Goal: Information Seeking & Learning: Learn about a topic

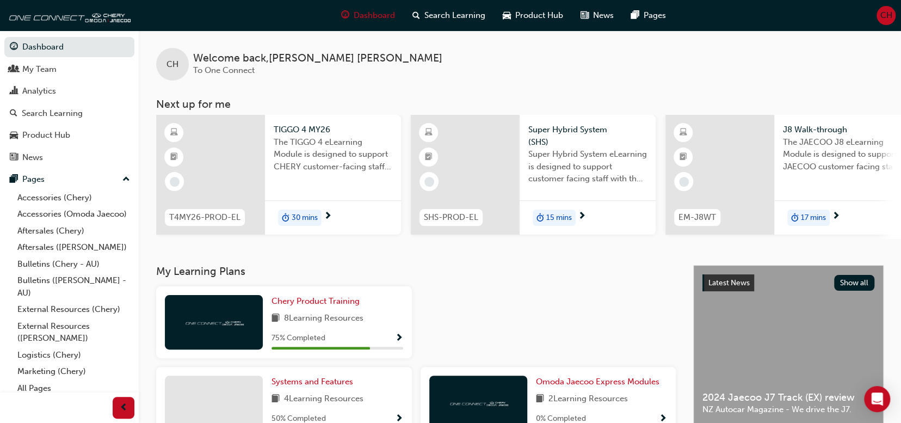
click at [883, 22] on div "CH" at bounding box center [886, 15] width 19 height 19
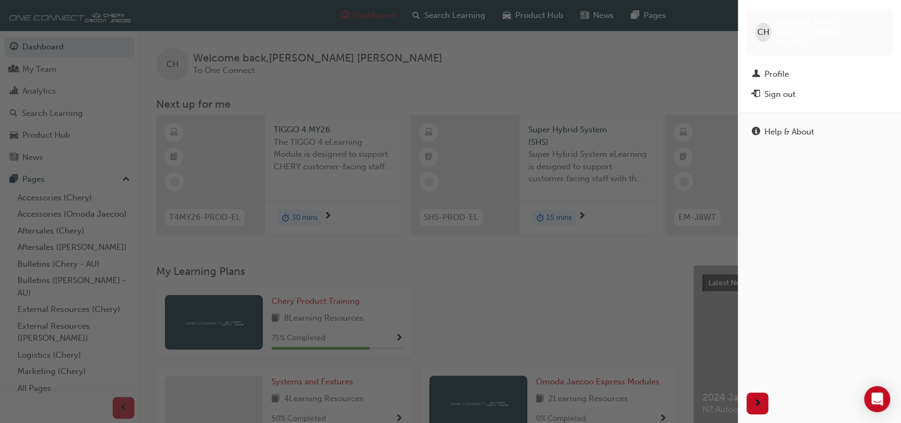
click at [883, 22] on div "CH Christine Hammett chau0636" at bounding box center [820, 32] width 146 height 47
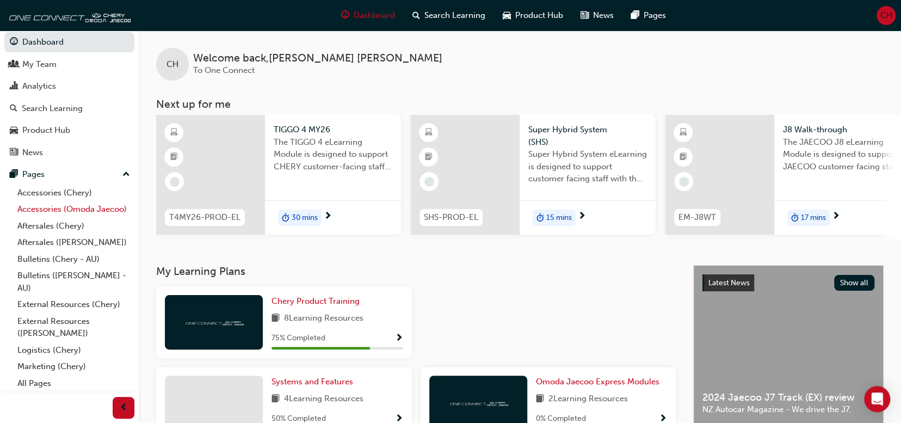
scroll to position [18, 0]
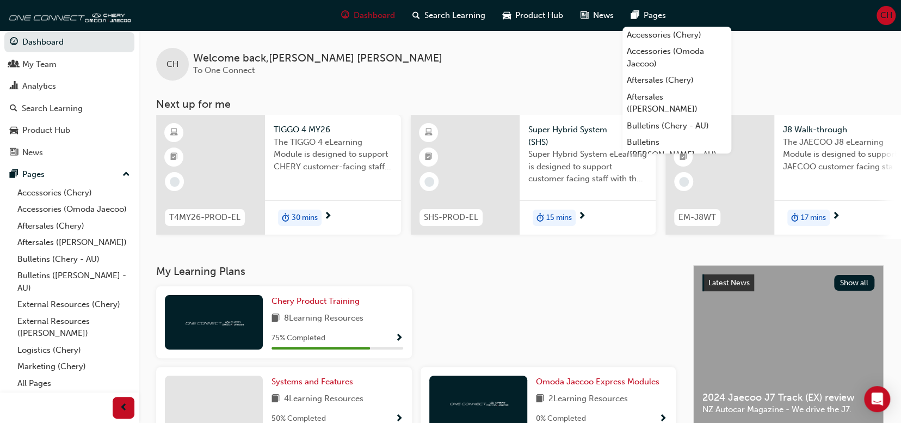
click at [883, 5] on div "Dashboard Search Learning Product Hub News Pages Accessories (Chery) Accessorie…" at bounding box center [450, 15] width 901 height 31
click at [882, 10] on span "CH" at bounding box center [886, 15] width 12 height 13
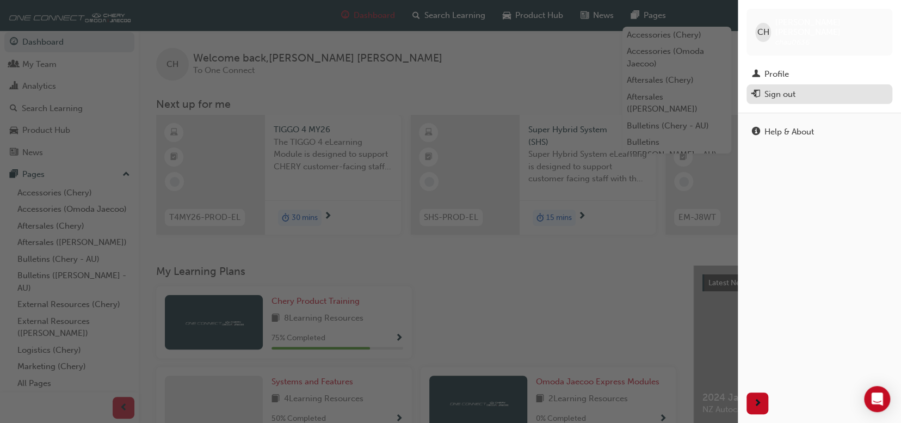
click at [779, 89] on div "Sign out" at bounding box center [780, 94] width 31 height 13
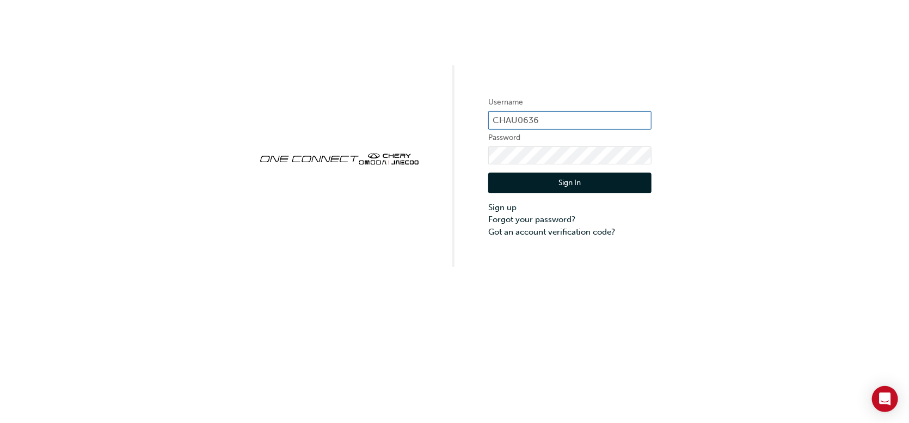
click at [550, 115] on input "CHAU0636" at bounding box center [569, 120] width 163 height 19
type input "[EMAIL_ADDRESS][DOMAIN_NAME]"
click at [577, 184] on button "Sign In" at bounding box center [569, 183] width 163 height 21
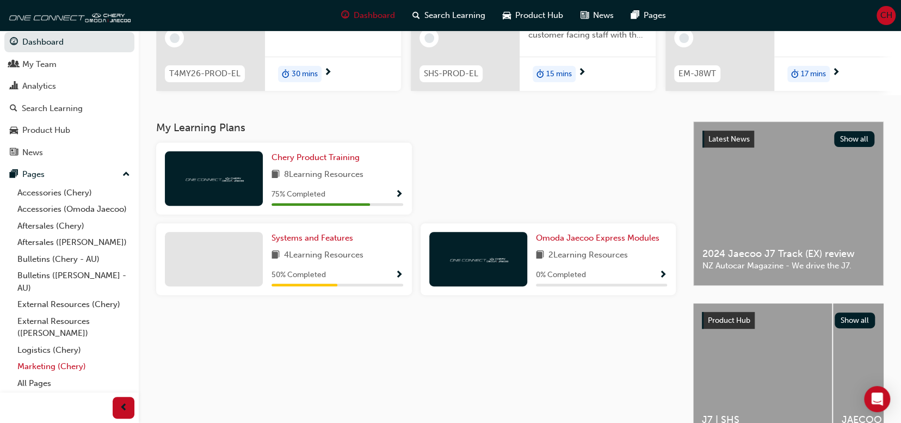
scroll to position [163, 0]
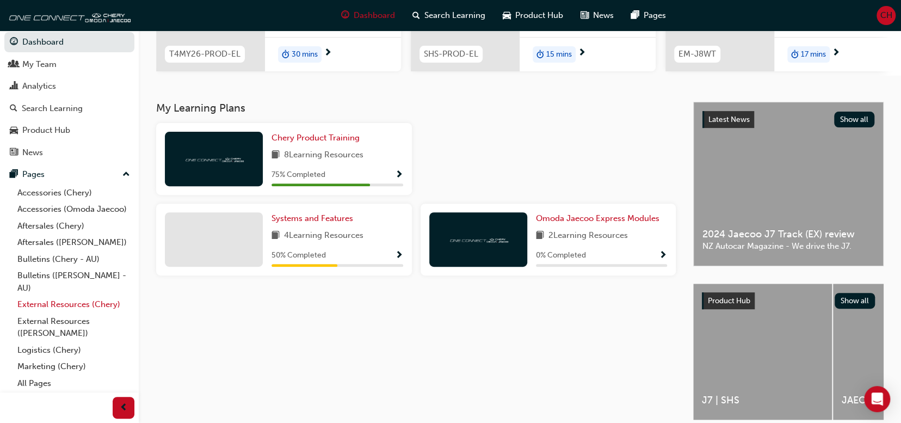
click at [53, 302] on link "External Resources (Chery)" at bounding box center [73, 304] width 121 height 17
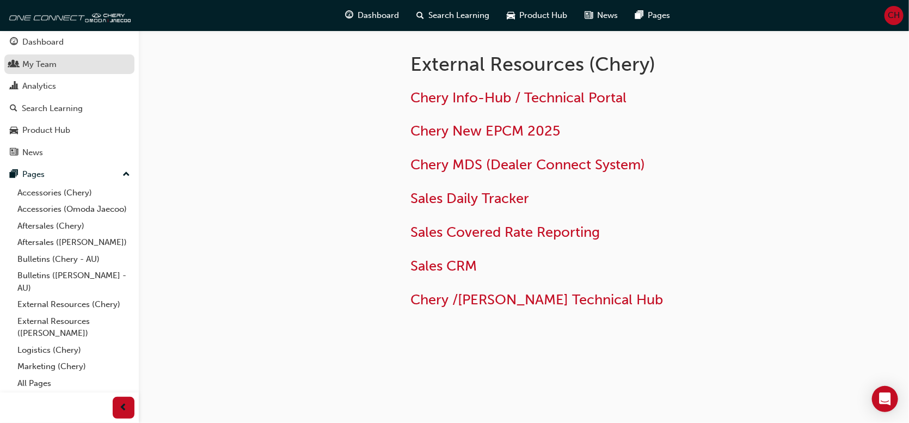
click at [36, 58] on div "My Team" at bounding box center [39, 64] width 34 height 13
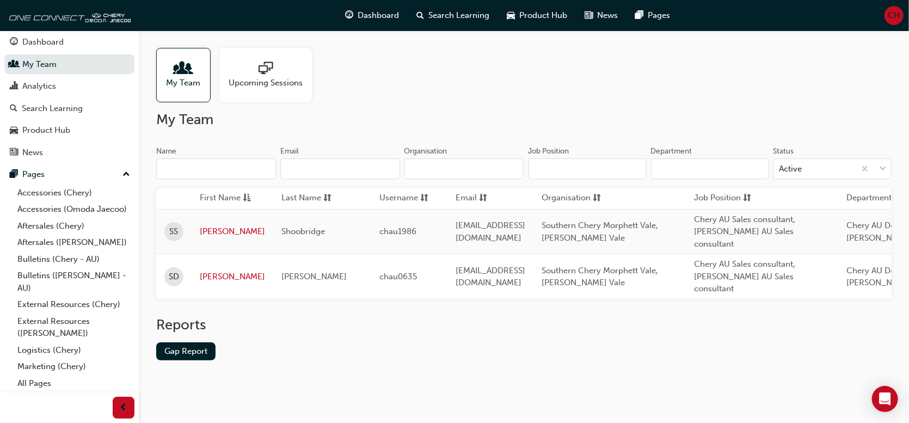
drag, startPoint x: 337, startPoint y: 329, endPoint x: 241, endPoint y: 329, distance: 96.9
click at [317, 329] on div "Reports Gap Report" at bounding box center [523, 346] width 735 height 61
click at [194, 65] on div at bounding box center [184, 68] width 34 height 15
click at [34, 386] on link "All Pages" at bounding box center [73, 383] width 121 height 17
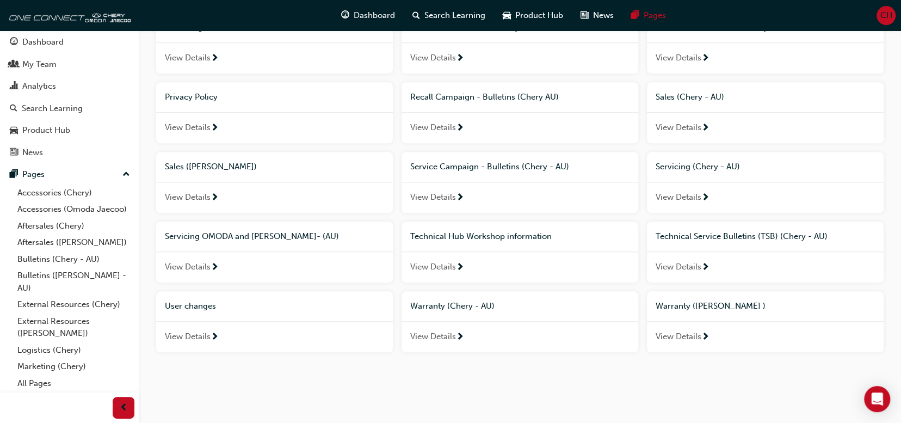
scroll to position [495, 0]
click at [194, 327] on div "View Details" at bounding box center [274, 337] width 237 height 32
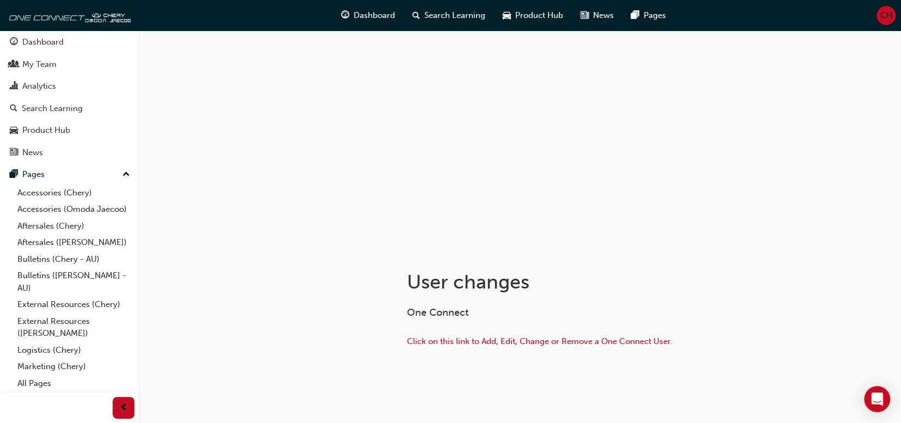
click at [550, 346] on p "Click on this link to Add, Edit, Change or Remove a One Connect User." at bounding box center [584, 343] width 354 height 16
click at [550, 336] on span "Click on this link to Add, Edit, Change or Remove a One Connect User." at bounding box center [540, 341] width 266 height 10
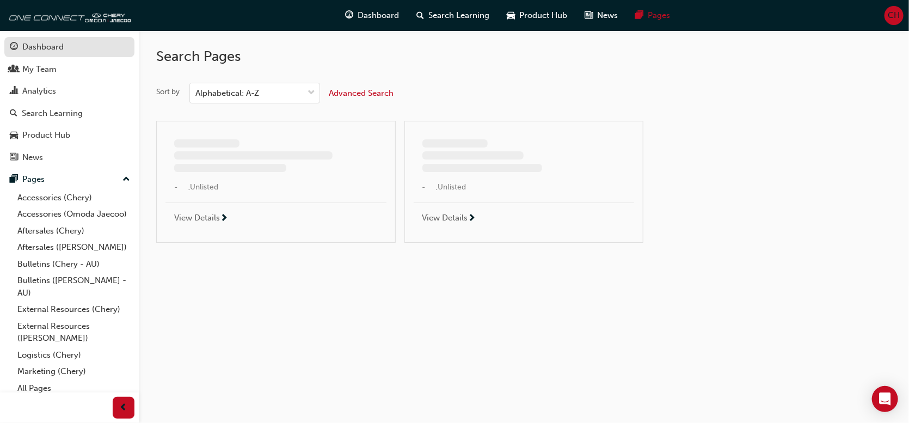
click at [35, 45] on div "Dashboard" at bounding box center [42, 47] width 41 height 13
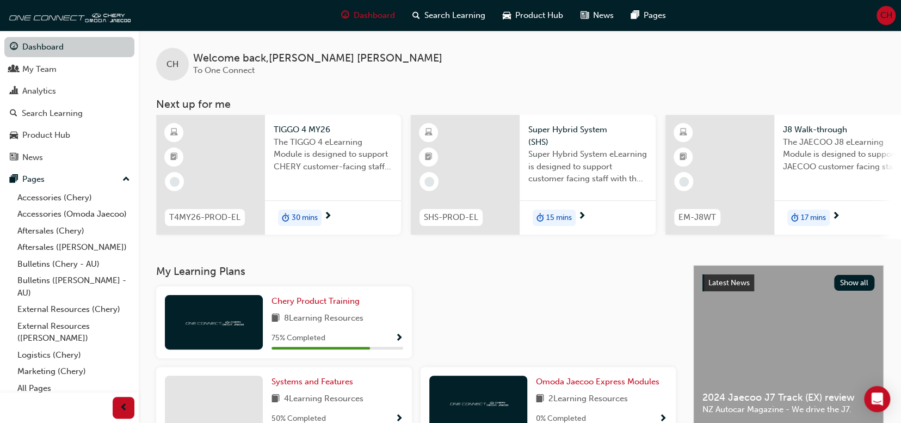
click at [42, 49] on link "Dashboard" at bounding box center [69, 47] width 130 height 20
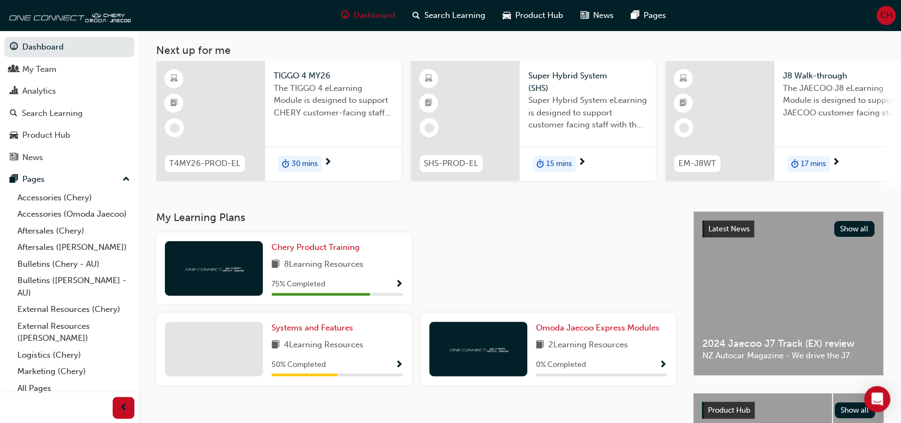
scroll to position [54, 0]
click at [322, 248] on span "Chery Product Training" at bounding box center [316, 247] width 88 height 10
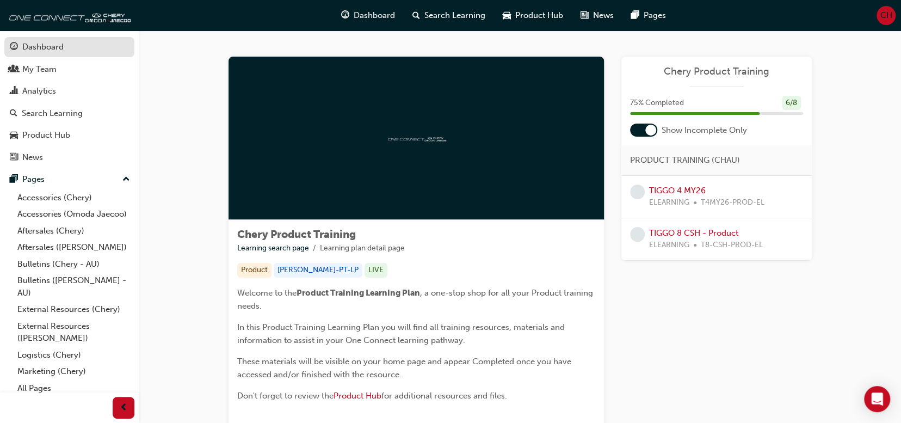
click at [35, 46] on div "Dashboard" at bounding box center [42, 47] width 41 height 13
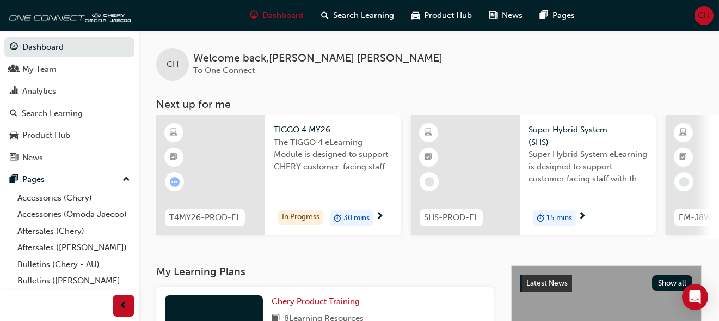
click at [338, 141] on span "The TIGGO 4 eLearning Module is designed to support CHERY customer-facing staff…" at bounding box center [333, 154] width 119 height 37
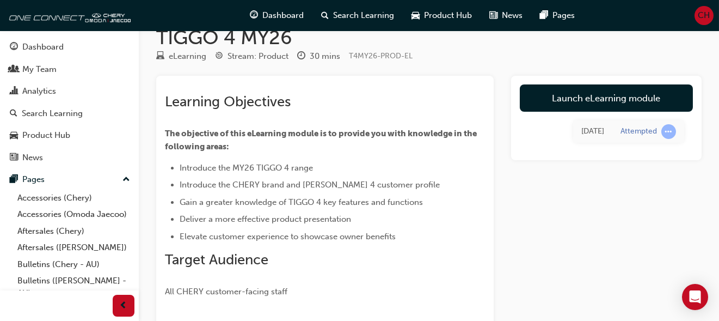
scroll to position [19, 0]
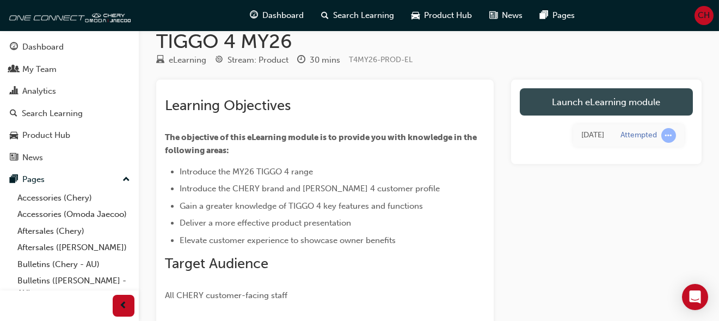
click at [545, 100] on link "Launch eLearning module" at bounding box center [606, 101] width 173 height 27
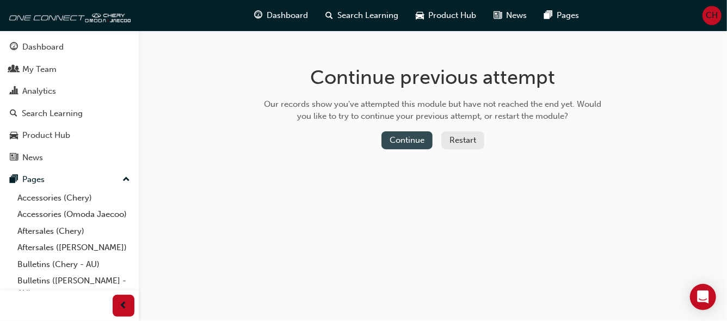
click at [417, 136] on button "Continue" at bounding box center [406, 140] width 51 height 18
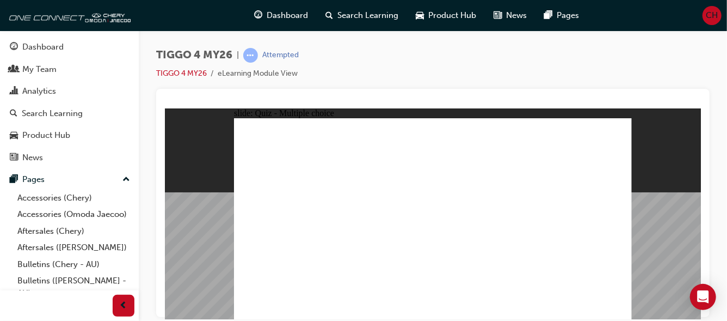
radio input "true"
drag, startPoint x: 292, startPoint y: 181, endPoint x: 448, endPoint y: 256, distance: 173.5
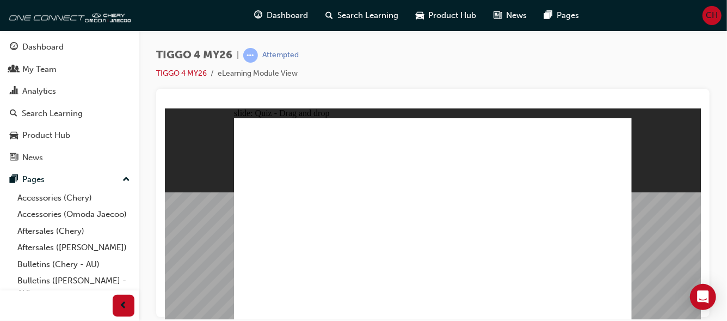
drag, startPoint x: 347, startPoint y: 184, endPoint x: 365, endPoint y: 283, distance: 100.1
drag, startPoint x: 331, startPoint y: 183, endPoint x: 332, endPoint y: 276, distance: 92.5
drag, startPoint x: 424, startPoint y: 185, endPoint x: 501, endPoint y: 258, distance: 105.8
drag, startPoint x: 500, startPoint y: 178, endPoint x: 269, endPoint y: 256, distance: 242.8
drag, startPoint x: 568, startPoint y: 181, endPoint x: 575, endPoint y: 255, distance: 74.3
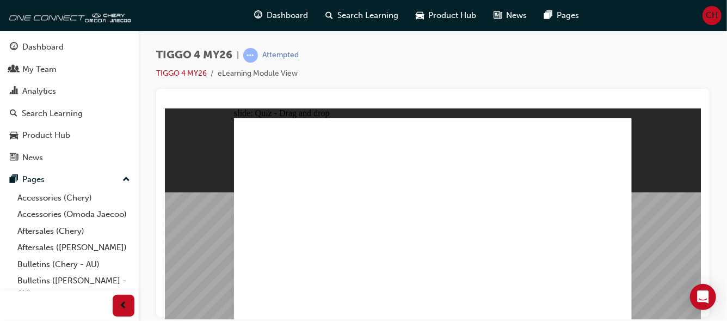
radio input "true"
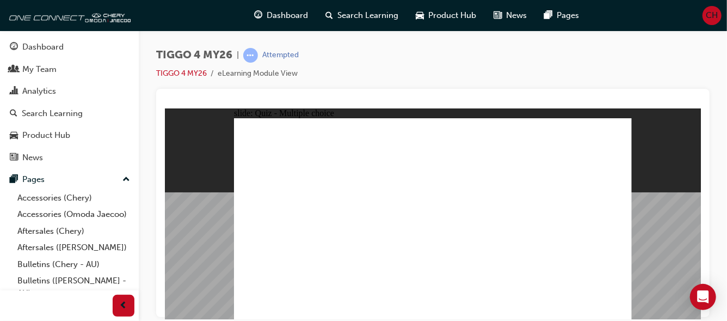
radio input "true"
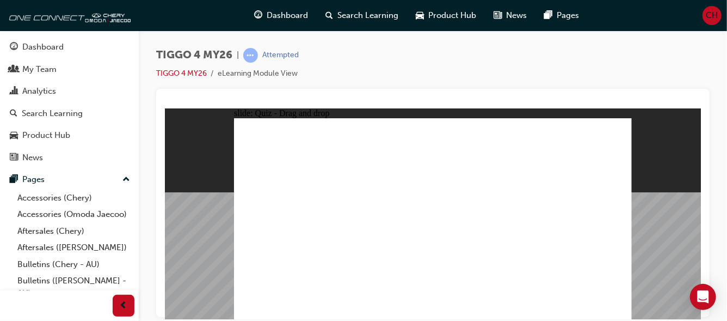
drag, startPoint x: 261, startPoint y: 194, endPoint x: 544, endPoint y: 174, distance: 283.7
drag, startPoint x: 368, startPoint y: 193, endPoint x: 477, endPoint y: 171, distance: 110.6
drag, startPoint x: 367, startPoint y: 220, endPoint x: 570, endPoint y: 192, distance: 205.5
drag, startPoint x: 362, startPoint y: 238, endPoint x: 558, endPoint y: 221, distance: 196.7
drag, startPoint x: 270, startPoint y: 217, endPoint x: 559, endPoint y: 218, distance: 288.4
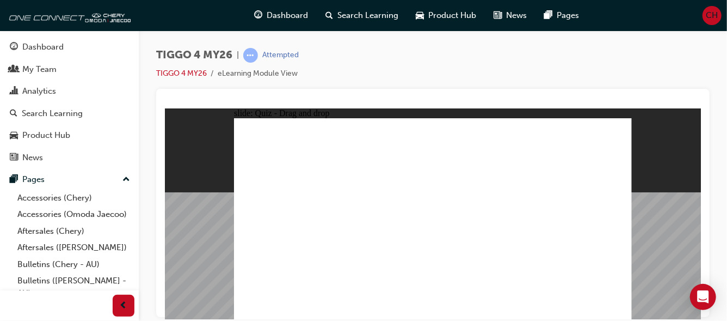
drag, startPoint x: 297, startPoint y: 238, endPoint x: 472, endPoint y: 192, distance: 181.6
drag, startPoint x: 267, startPoint y: 260, endPoint x: 560, endPoint y: 227, distance: 295.1
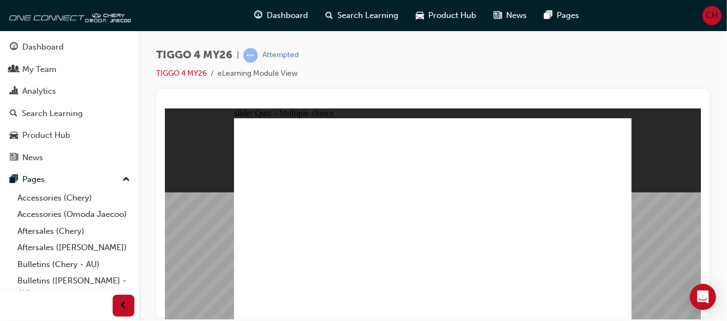
radio input "true"
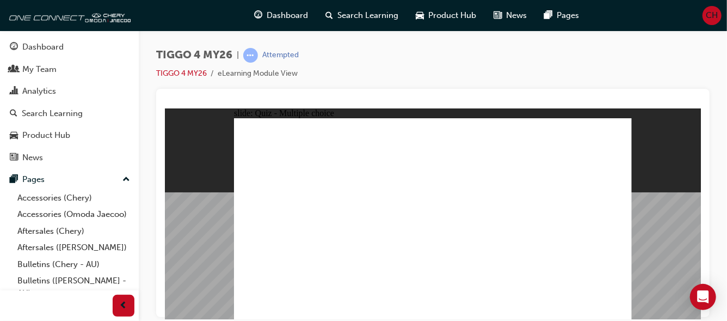
radio input "true"
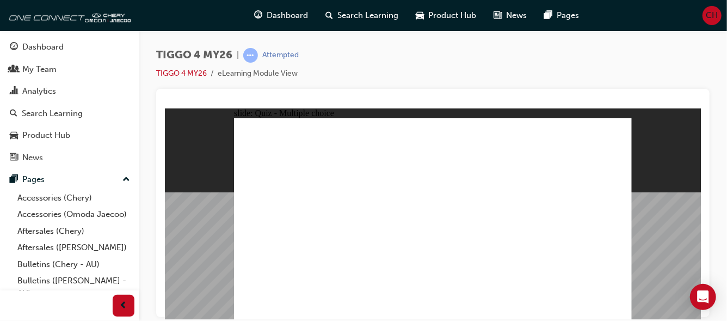
radio input "true"
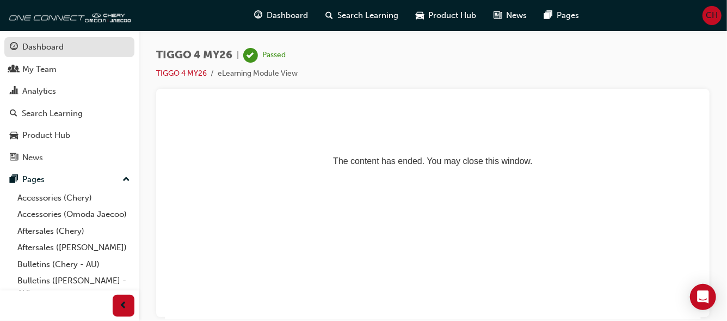
click at [35, 44] on div "Dashboard" at bounding box center [42, 47] width 41 height 13
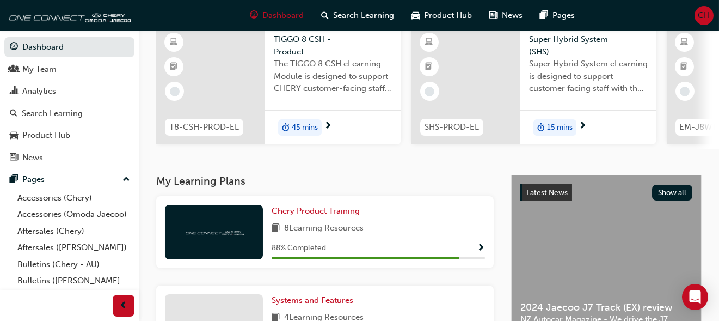
scroll to position [32, 0]
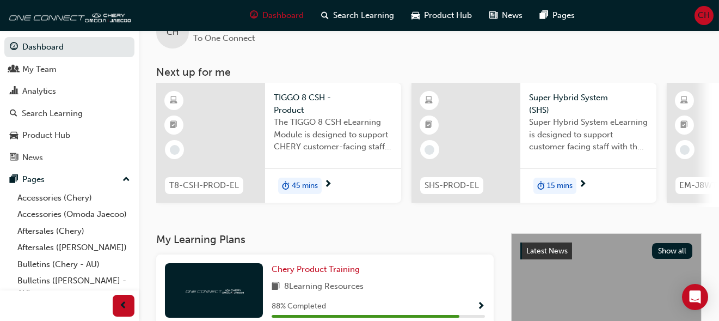
click at [303, 186] on span "45 mins" at bounding box center [305, 186] width 26 height 13
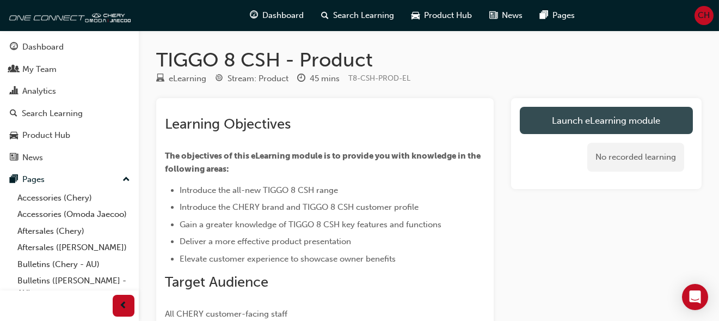
click at [593, 120] on link "Launch eLearning module" at bounding box center [606, 120] width 173 height 27
